Goal: Information Seeking & Learning: Check status

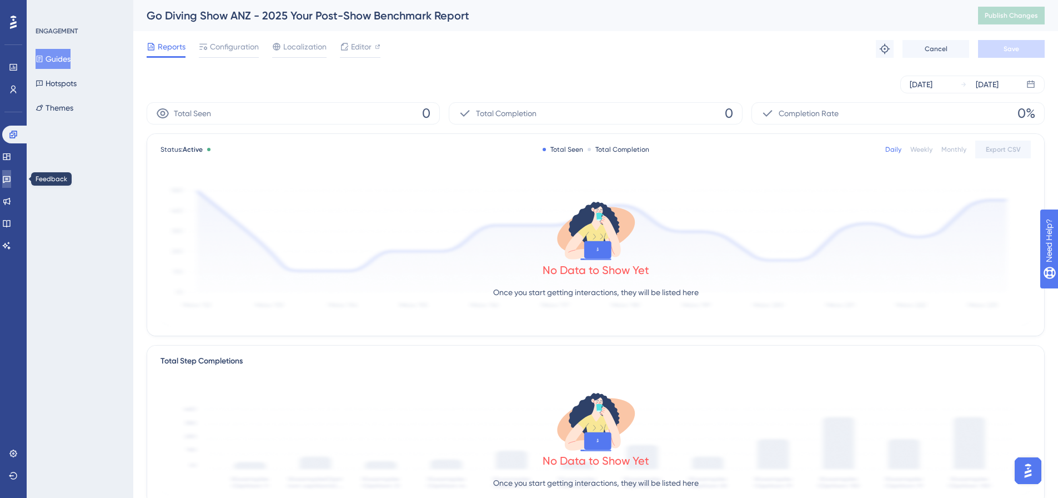
click at [11, 178] on icon at bounding box center [6, 178] width 9 height 9
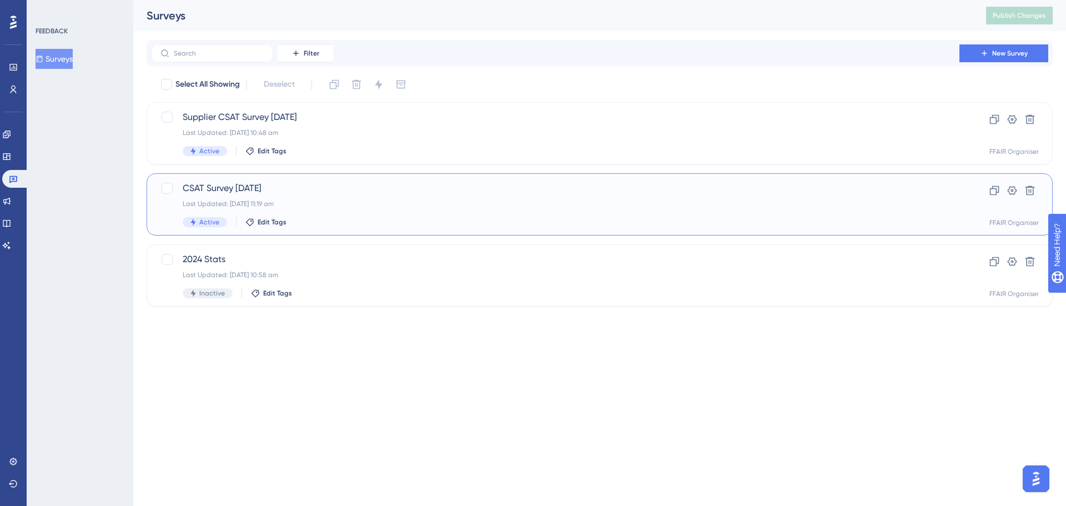
click at [334, 198] on div "CSAT Survey [DATE] Last Updated: [DATE] 11:19 am Active Edit Tags" at bounding box center [555, 205] width 745 height 46
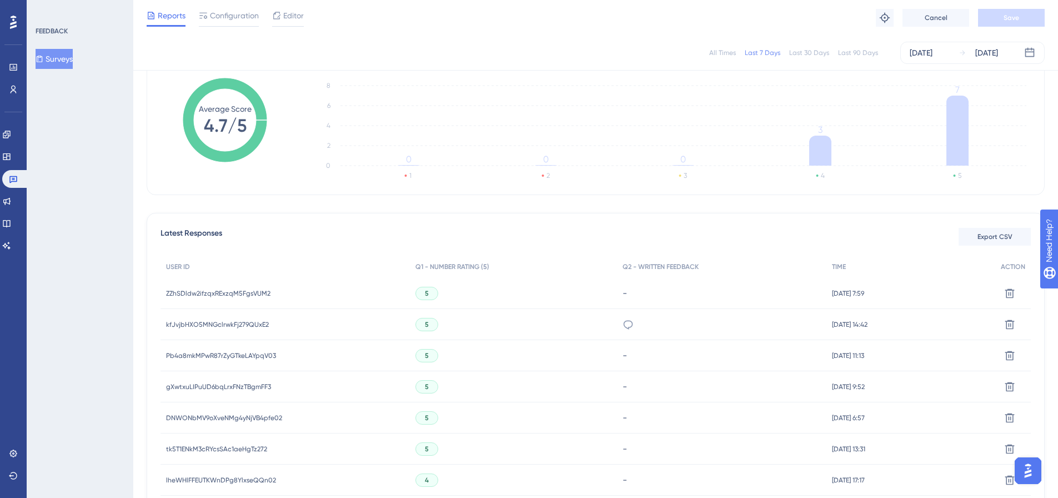
scroll to position [222, 0]
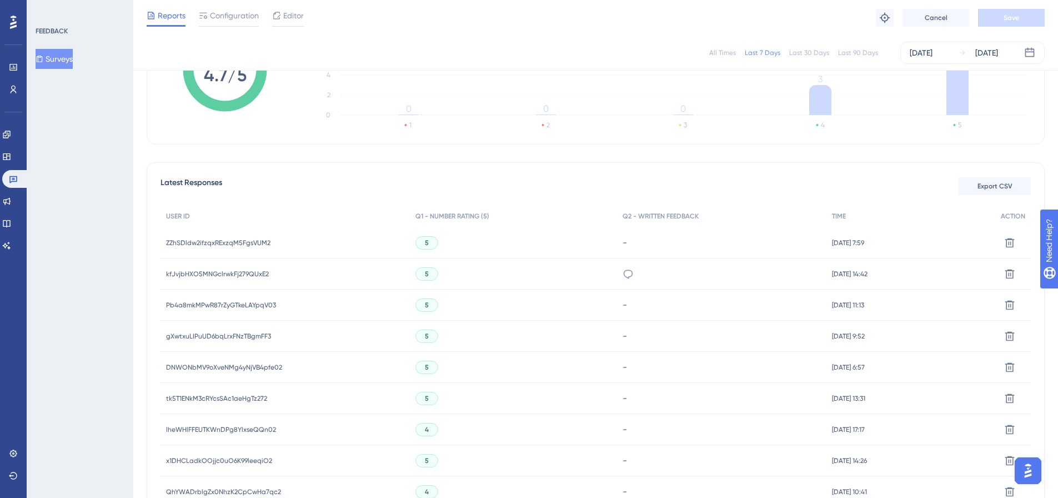
click at [225, 365] on span "DNWONbMV9oXveNMg4yNjVB4pfe02" at bounding box center [224, 367] width 116 height 9
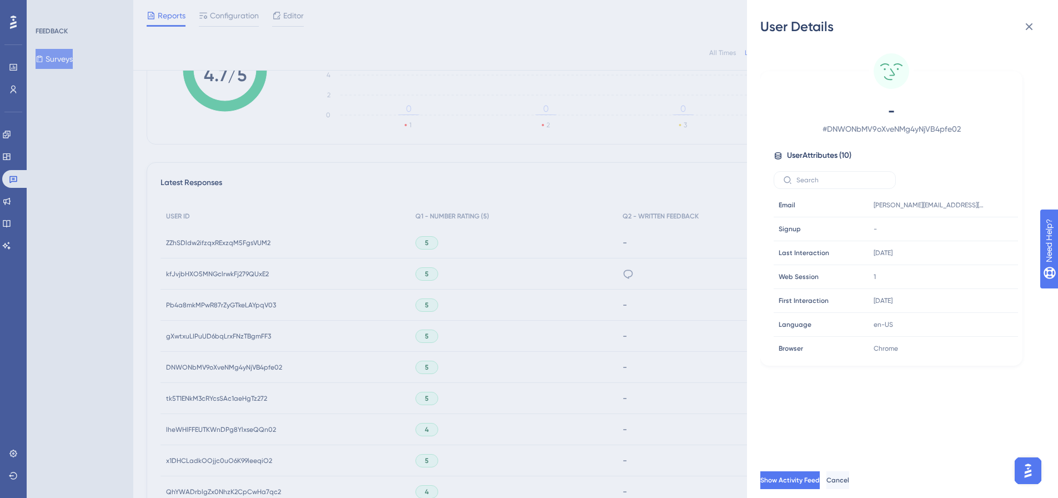
click at [202, 339] on div "User Details - # DNWONbMV9oXveNMg4yNjVB4pfe02 User Attributes ( 10 ) Email Emai…" at bounding box center [529, 249] width 1058 height 498
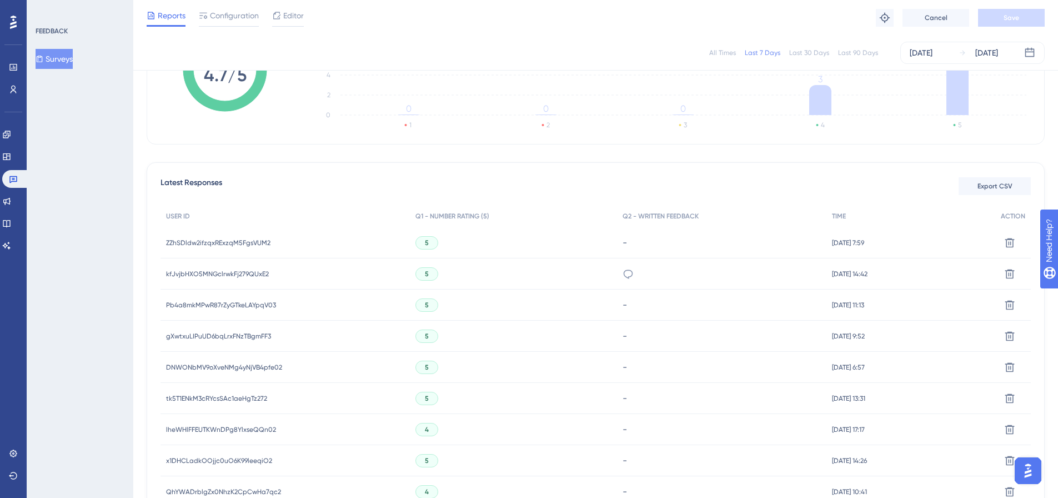
click at [199, 338] on span "gXwtxuLIPuUD6bqLrxFNzTBgmFF3" at bounding box center [218, 336] width 105 height 9
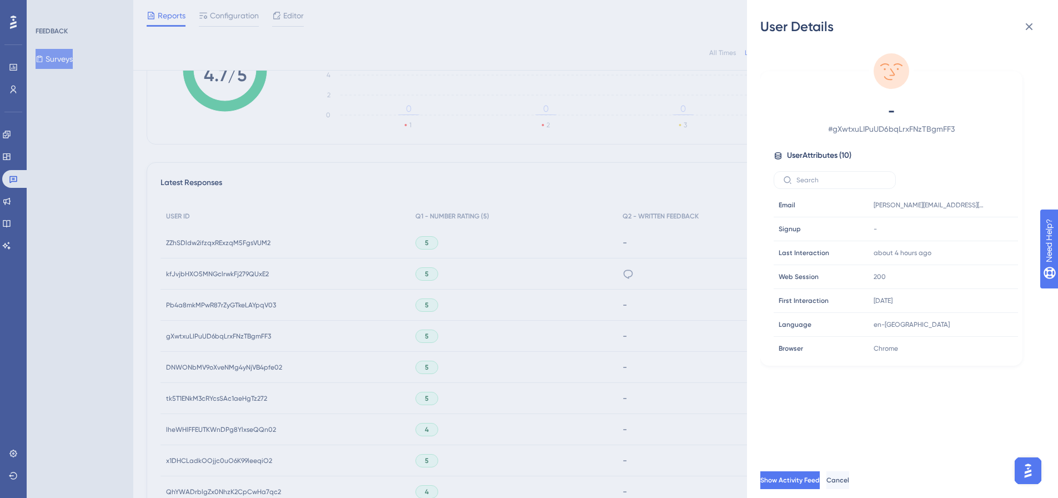
click at [199, 338] on div "User Details - # gXwtxuLIPuUD6bqLrxFNzTBgmFF3 User Attributes ( 10 ) Email Emai…" at bounding box center [529, 249] width 1058 height 498
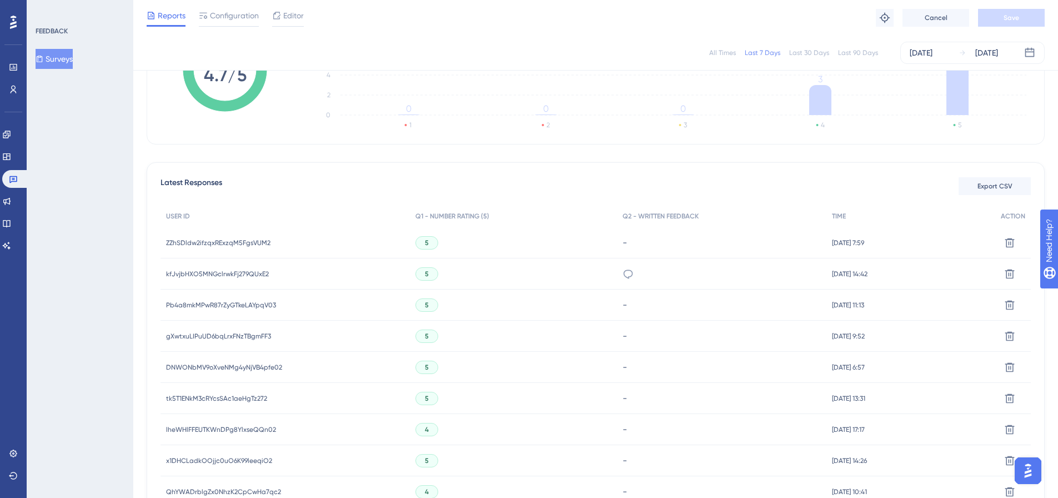
click at [198, 338] on span "gXwtxuLIPuUD6bqLrxFNzTBgmFF3" at bounding box center [218, 336] width 105 height 9
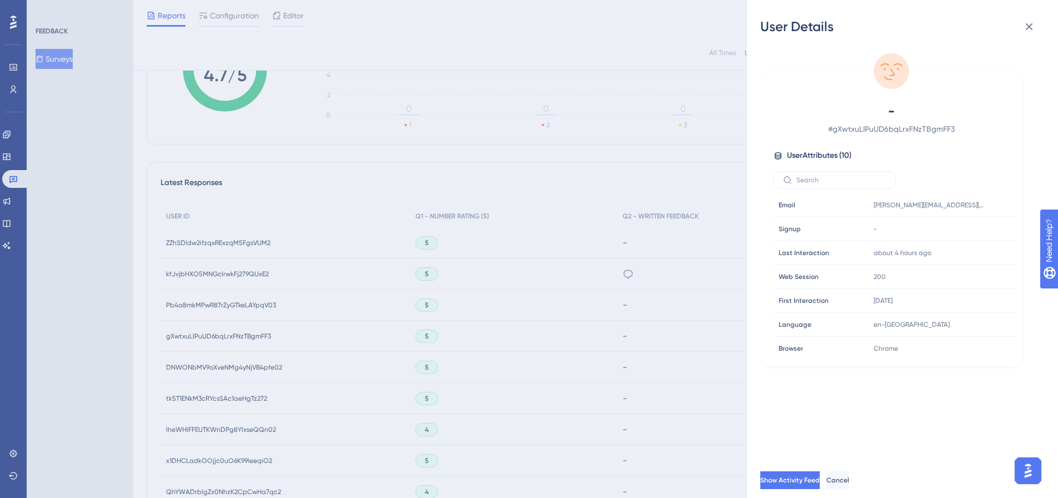
click at [198, 338] on div "User Details - # gXwtxuLIPuUD6bqLrxFNzTBgmFF3 User Attributes ( 10 ) Email Emai…" at bounding box center [529, 249] width 1058 height 498
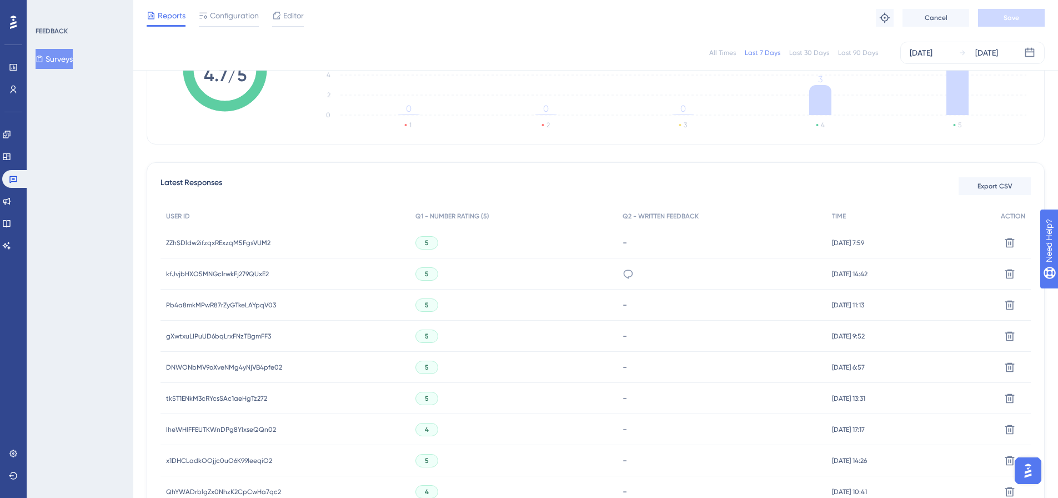
click at [190, 299] on div "Pb4a8mkMPwR87rZyGTkeLAYpqV03 Pb4a8mkMPwR87rZyGTkeLAYpqV03" at bounding box center [221, 304] width 110 height 31
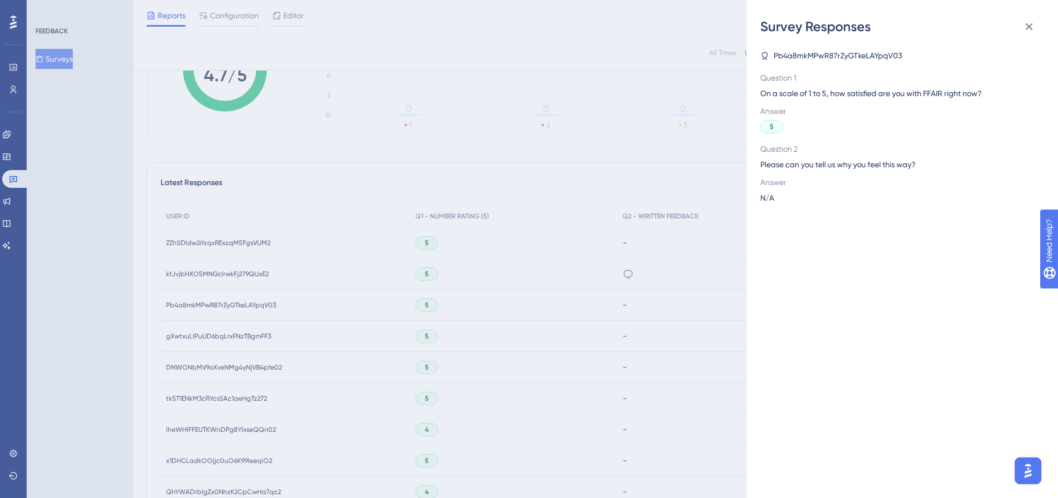
click at [195, 308] on div "Survey Responses Pb4a8mkMPwR87rZyGTkeLAYpqV03 Question 1 On a scale of 1 to 5, …" at bounding box center [529, 249] width 1058 height 498
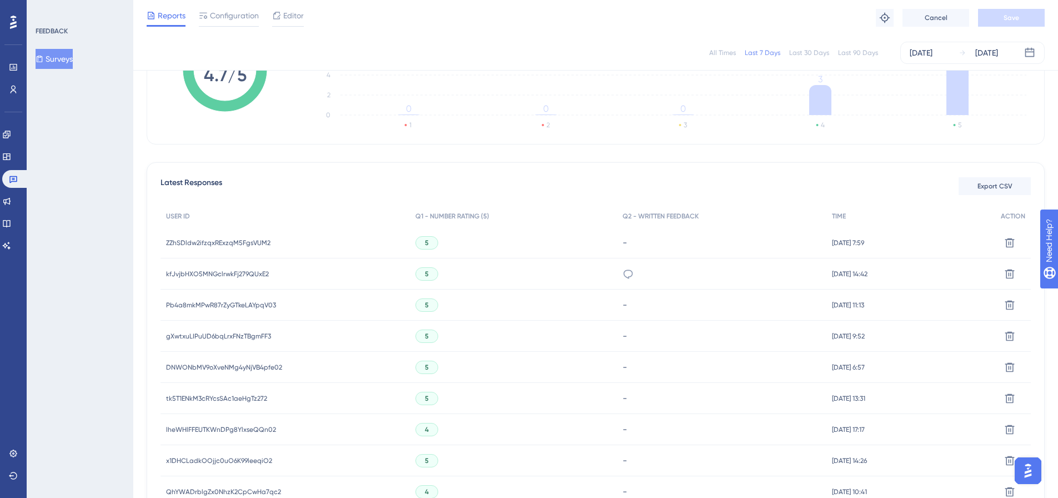
click at [195, 308] on span "Pb4a8mkMPwR87rZyGTkeLAYpqV03" at bounding box center [221, 304] width 110 height 9
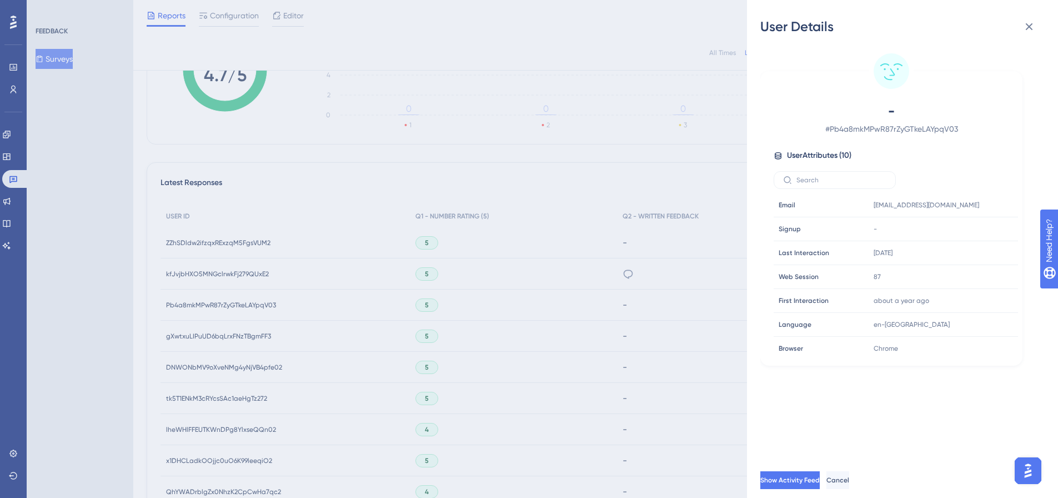
click at [195, 308] on div "User Details - # Pb4a8mkMPwR87rZyGTkeLAYpqV03 User Attributes ( 10 ) Email Emai…" at bounding box center [529, 249] width 1058 height 498
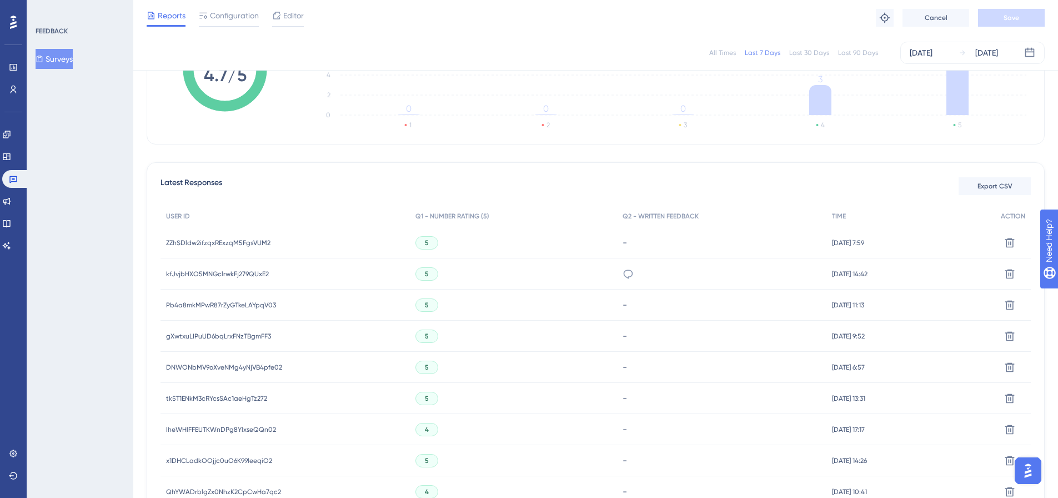
click at [219, 269] on span "kfJvjbHXO5MNGclrwkFj279QUxE2" at bounding box center [217, 273] width 103 height 9
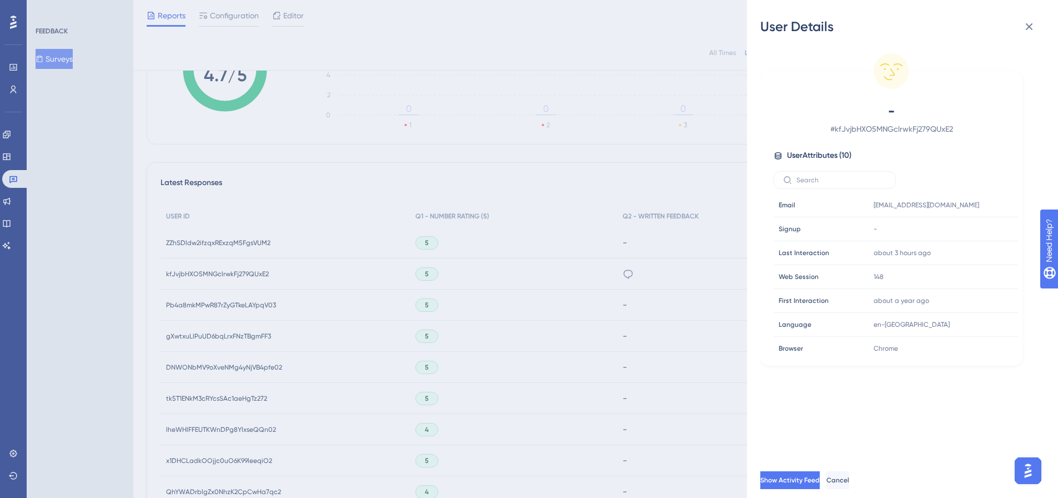
click at [213, 269] on div "User Details - # kfJvjbHXO5MNGclrwkFj279QUxE2 User Attributes ( 10 ) Email Emai…" at bounding box center [529, 249] width 1058 height 498
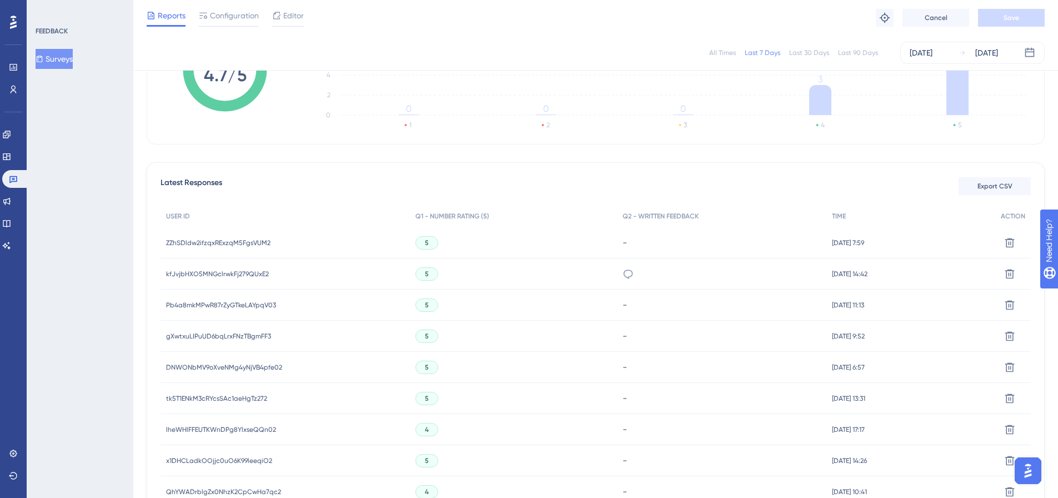
click at [186, 240] on span "ZZhSDldw2ifzqxRExzqM5FgsVUM2" at bounding box center [218, 242] width 104 height 9
